Goal: Information Seeking & Learning: Check status

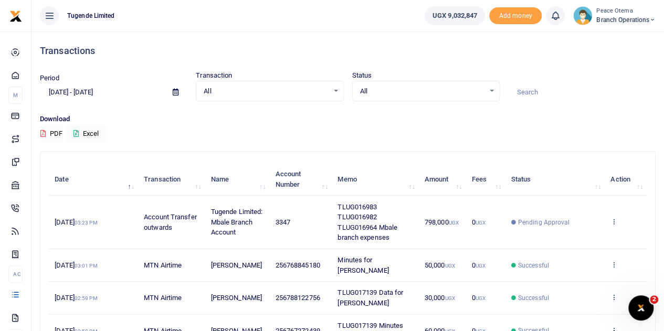
click at [535, 91] on input at bounding box center [582, 92] width 148 height 18
paste input "TLUG-017097"
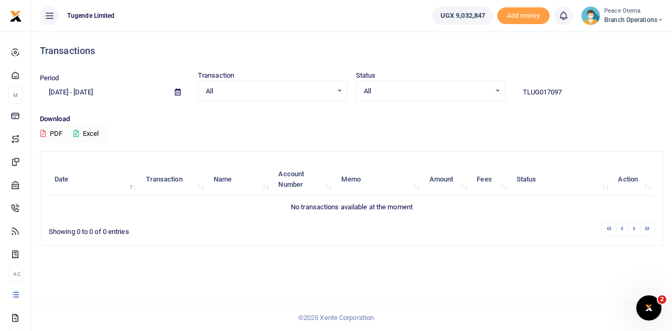
click at [565, 92] on input "TLUG017097" at bounding box center [589, 92] width 150 height 18
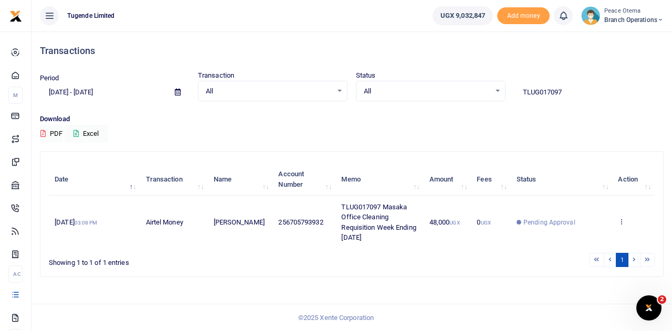
drag, startPoint x: 568, startPoint y: 91, endPoint x: 428, endPoint y: 82, distance: 139.9
click at [428, 82] on div "Period [DATE] - [DATE] Transaction All Select an option... All Airtime Internet…" at bounding box center [352, 85] width 632 height 31
paste input "-016495"
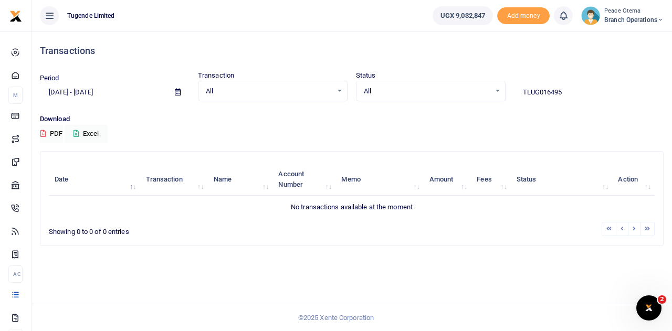
click at [569, 90] on input "TLUG016495" at bounding box center [589, 92] width 150 height 18
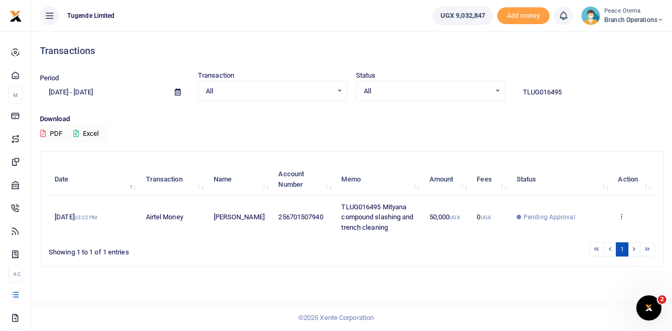
drag, startPoint x: 570, startPoint y: 95, endPoint x: 456, endPoint y: 77, distance: 114.8
click at [456, 77] on div "Period [DATE] - [DATE] Transaction All Select an option... All Airtime Internet…" at bounding box center [352, 85] width 632 height 31
paste input "-016802"
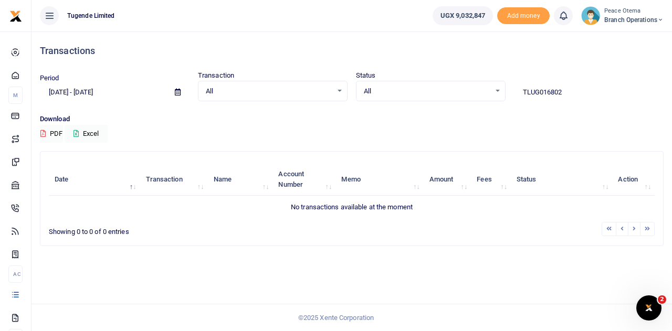
click at [565, 92] on input "TLUG016802" at bounding box center [589, 92] width 150 height 18
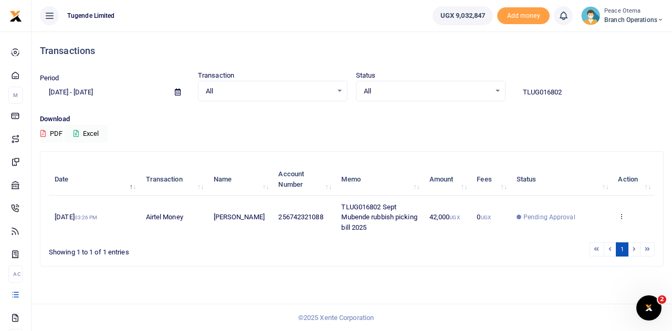
drag, startPoint x: 566, startPoint y: 92, endPoint x: 469, endPoint y: 83, distance: 97.0
click at [469, 83] on div "Period [DATE] - [DATE] Transaction All Select an option... All Airtime Internet…" at bounding box center [352, 85] width 632 height 31
paste input "-017139"
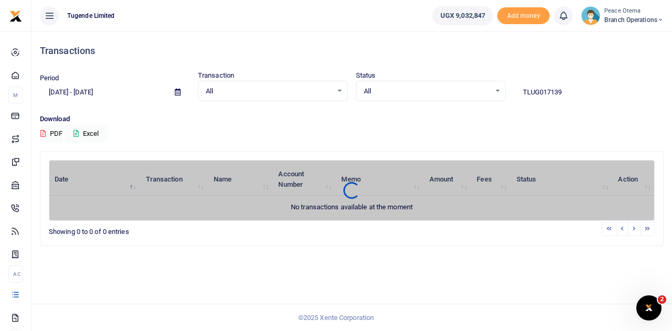
click at [573, 94] on input "TLUG017139" at bounding box center [589, 92] width 150 height 18
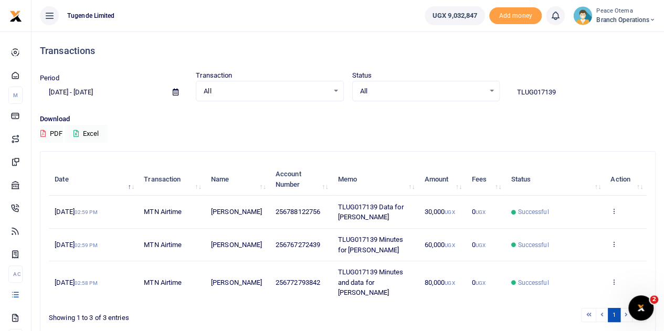
type input "TLUG017139"
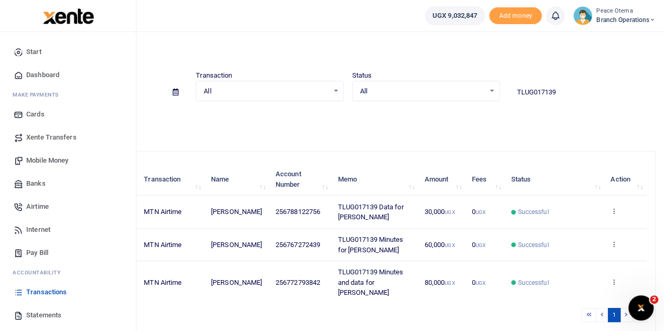
click at [30, 293] on span "Transactions" at bounding box center [46, 292] width 40 height 10
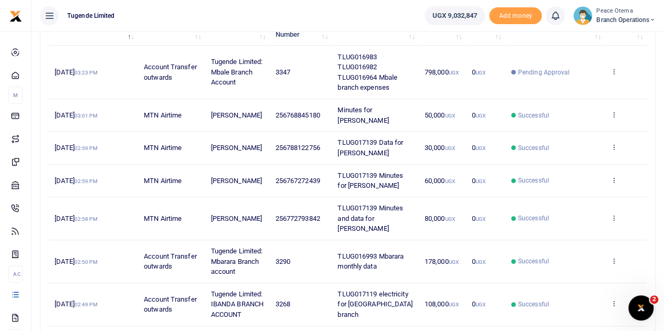
scroll to position [152, 0]
